Goal: Task Accomplishment & Management: Manage account settings

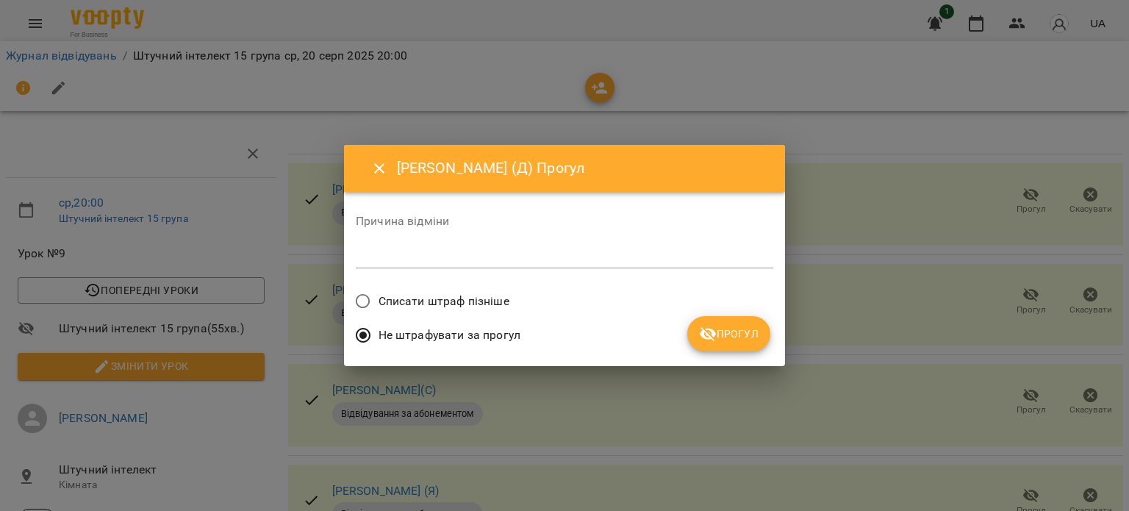
click at [504, 301] on span "Списати штраф пізніше" at bounding box center [444, 302] width 131 height 18
click at [725, 337] on span "Прогул" at bounding box center [729, 334] width 60 height 18
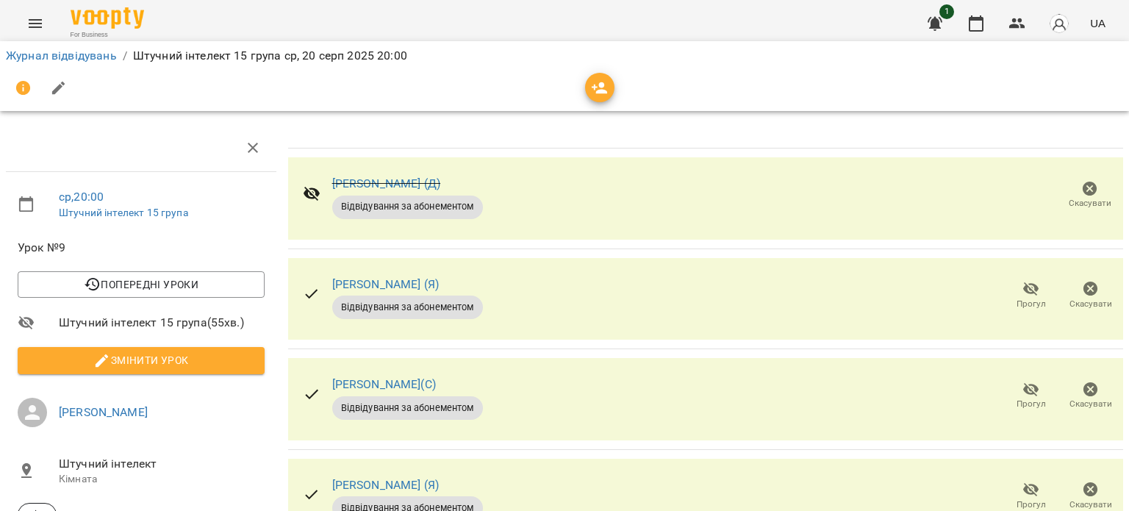
scroll to position [368, 0]
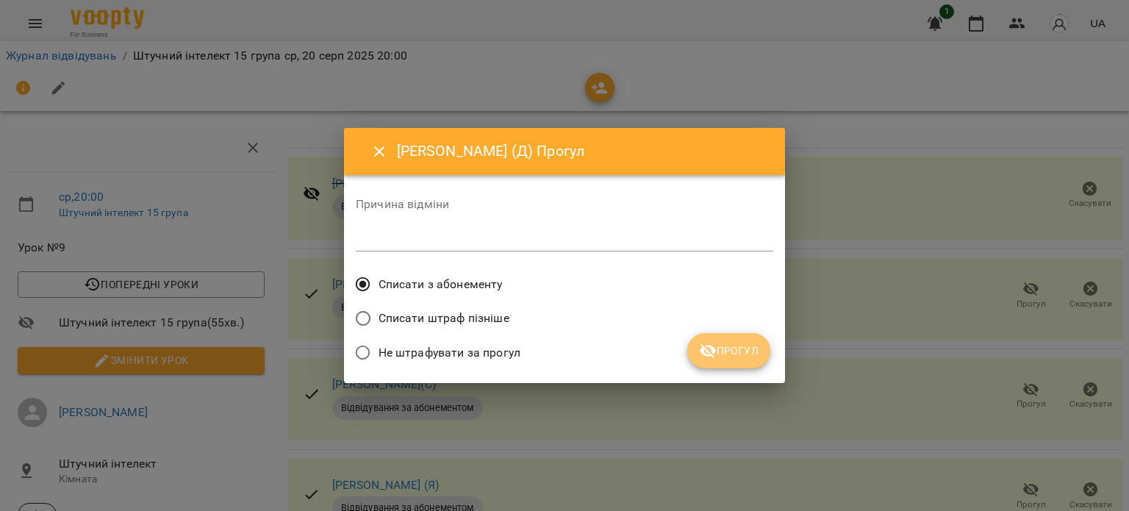
click at [722, 359] on span "Прогул" at bounding box center [729, 351] width 60 height 18
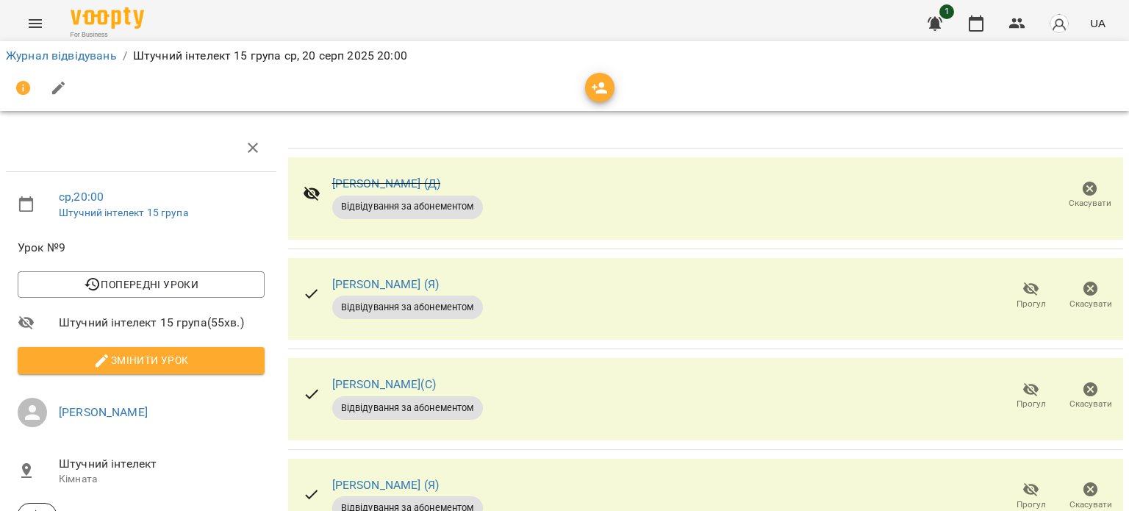
scroll to position [0, 0]
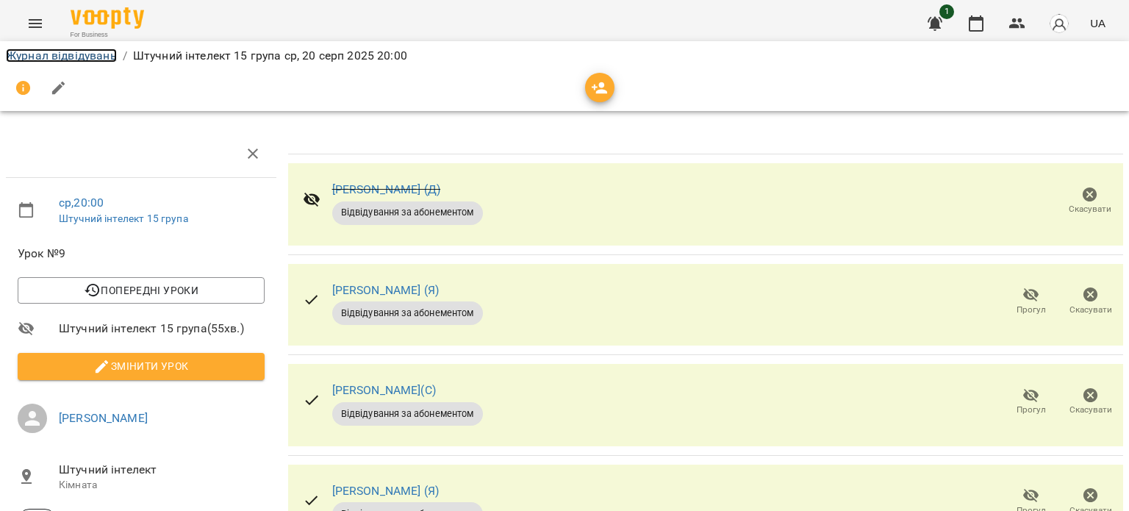
click at [79, 58] on link "Журнал відвідувань" at bounding box center [61, 56] width 111 height 14
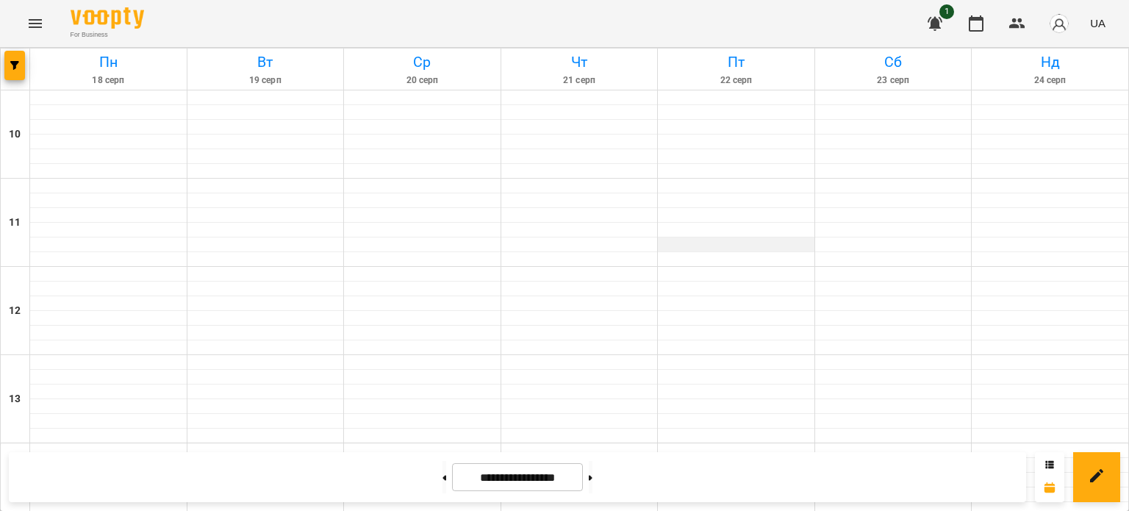
scroll to position [792, 0]
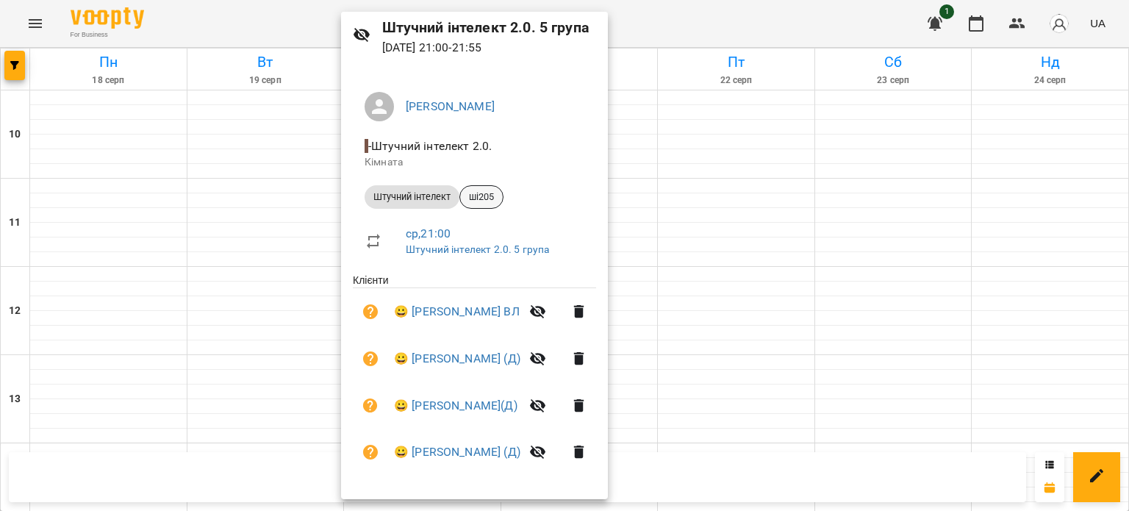
scroll to position [0, 0]
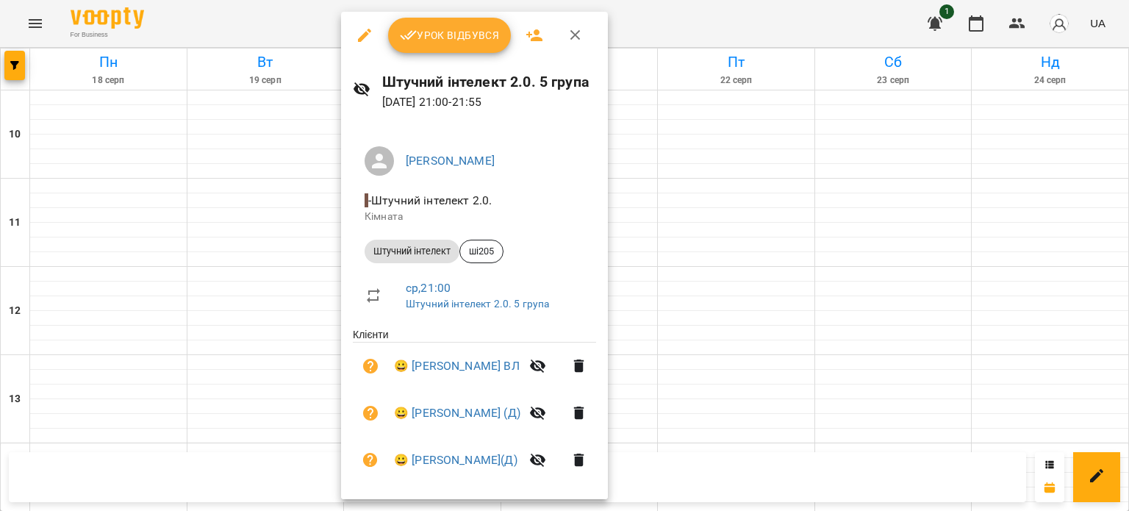
click at [571, 39] on icon "button" at bounding box center [576, 35] width 18 height 18
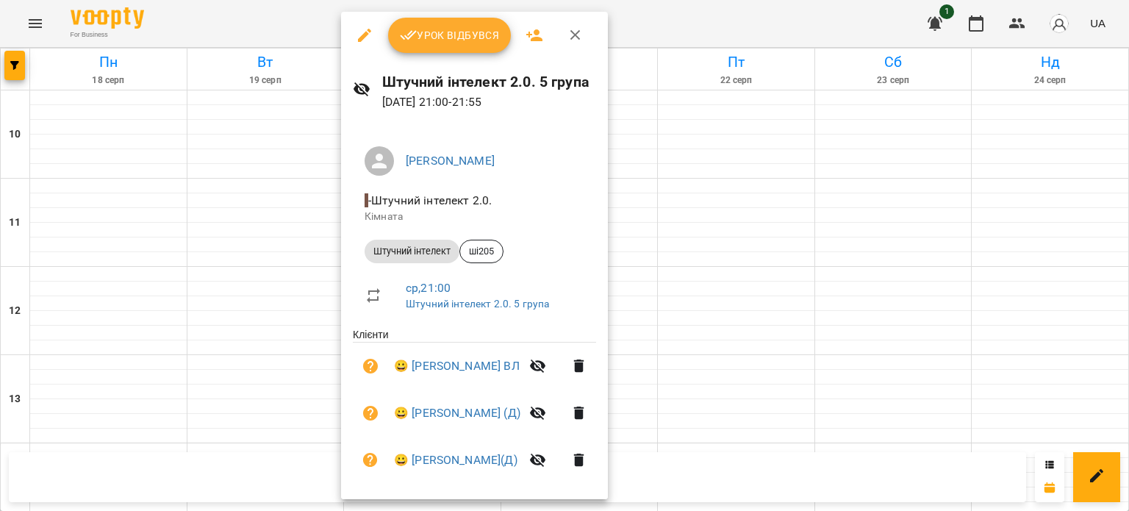
click at [477, 40] on span "Урок відбувся" at bounding box center [450, 35] width 100 height 18
